Goal: Transaction & Acquisition: Purchase product/service

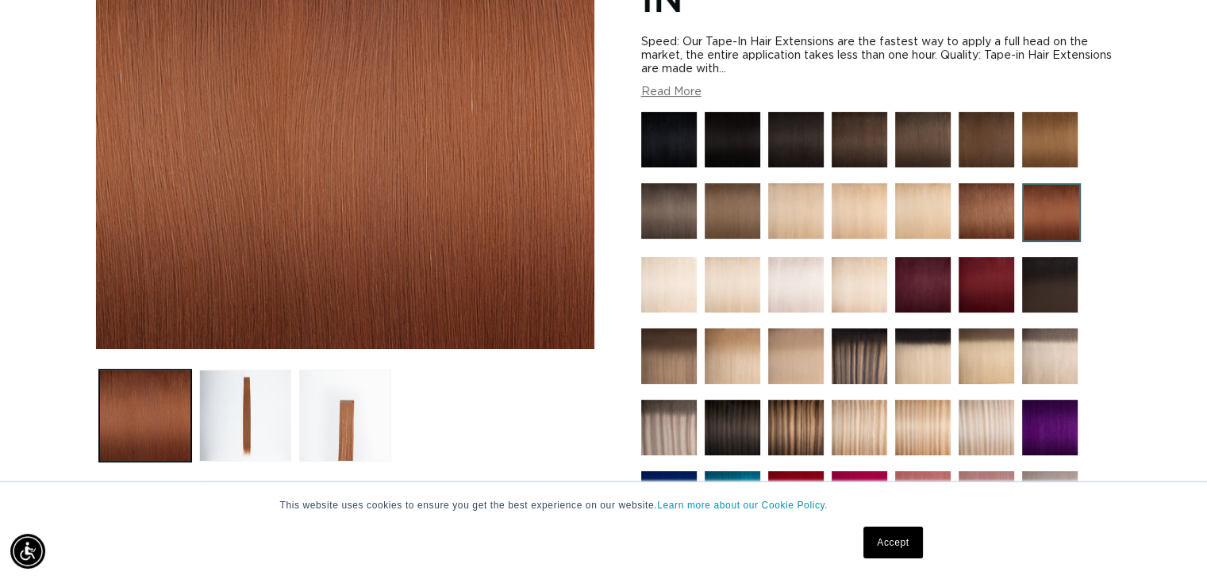
scroll to position [317, 0]
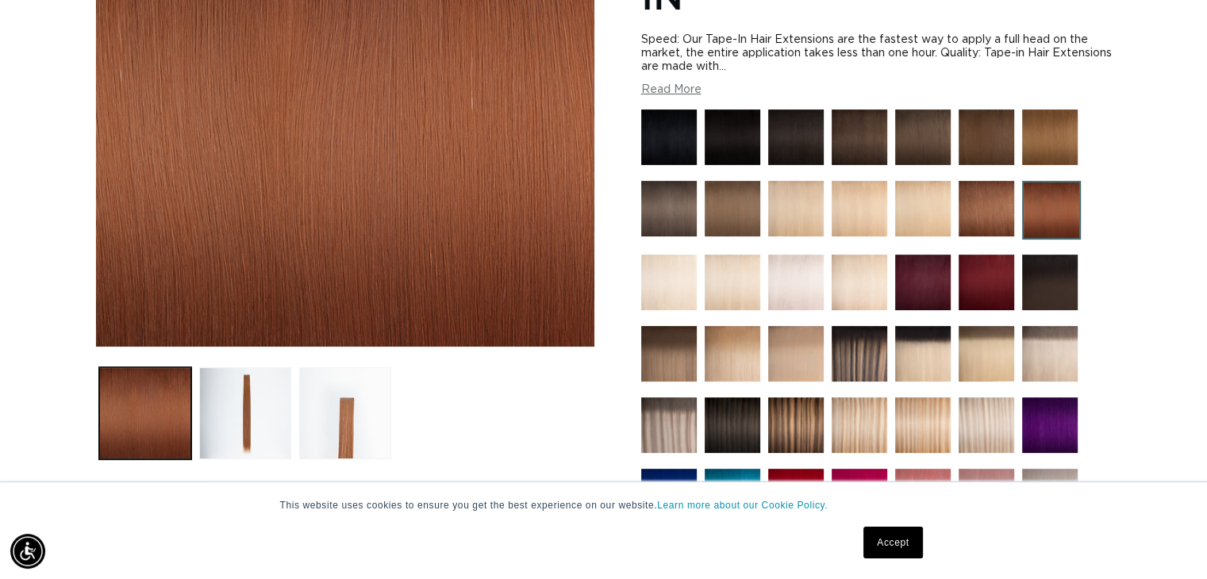
click at [998, 211] on img at bounding box center [987, 209] width 56 height 56
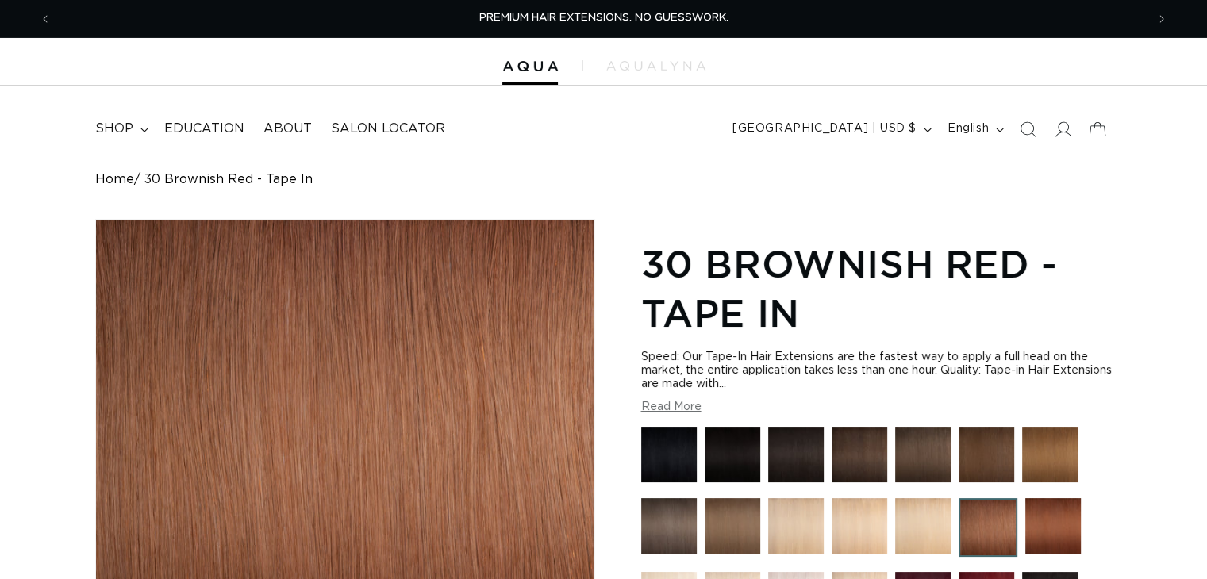
scroll to position [184, 0]
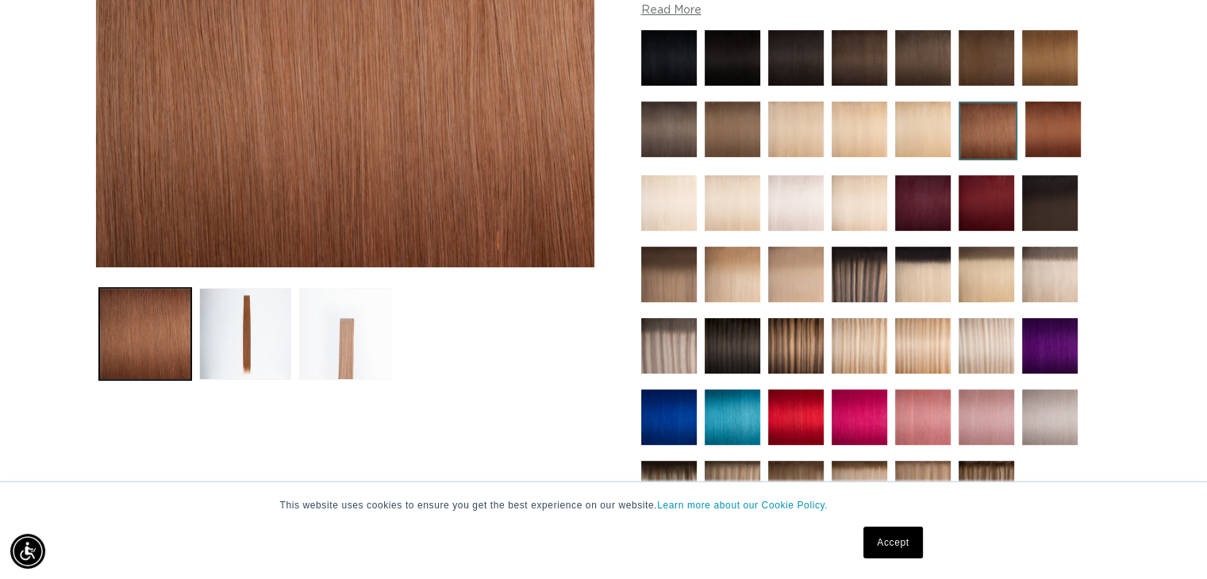
click at [375, 324] on button "Load image 3 in gallery view" at bounding box center [345, 334] width 92 height 92
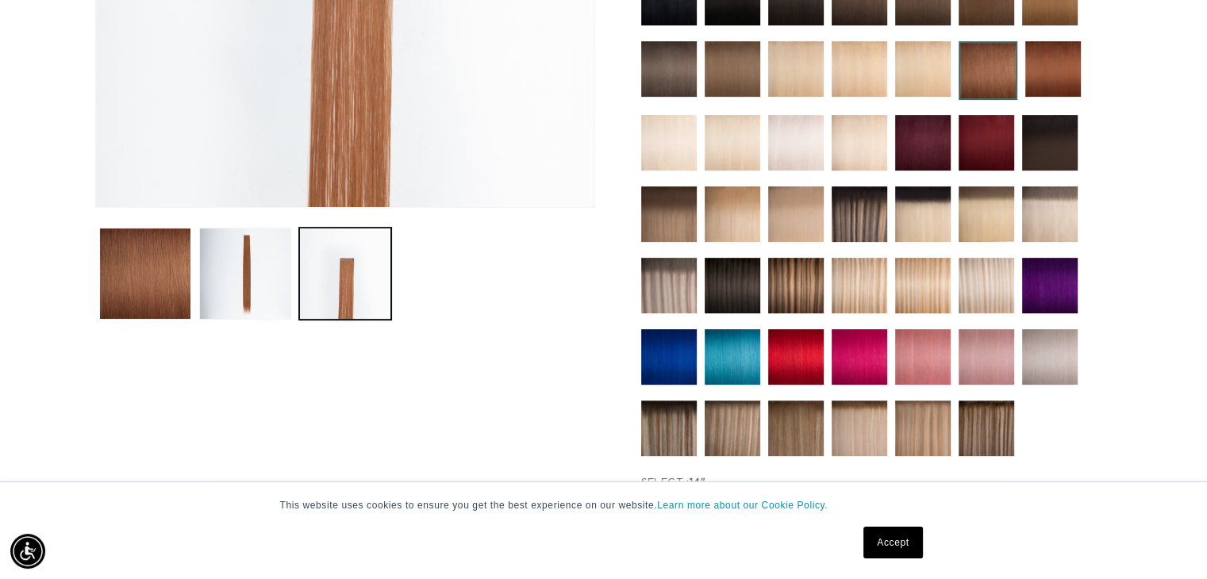
scroll to position [0, 0]
click at [822, 344] on img at bounding box center [796, 357] width 56 height 56
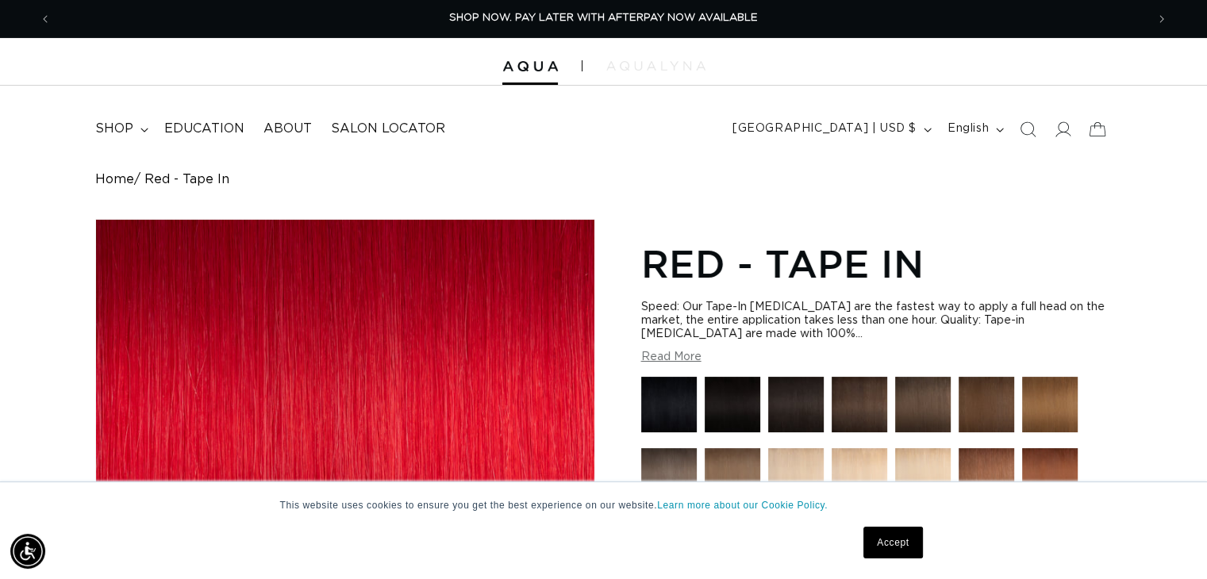
click at [670, 66] on img at bounding box center [655, 66] width 99 height 10
